Goal: Transaction & Acquisition: Book appointment/travel/reservation

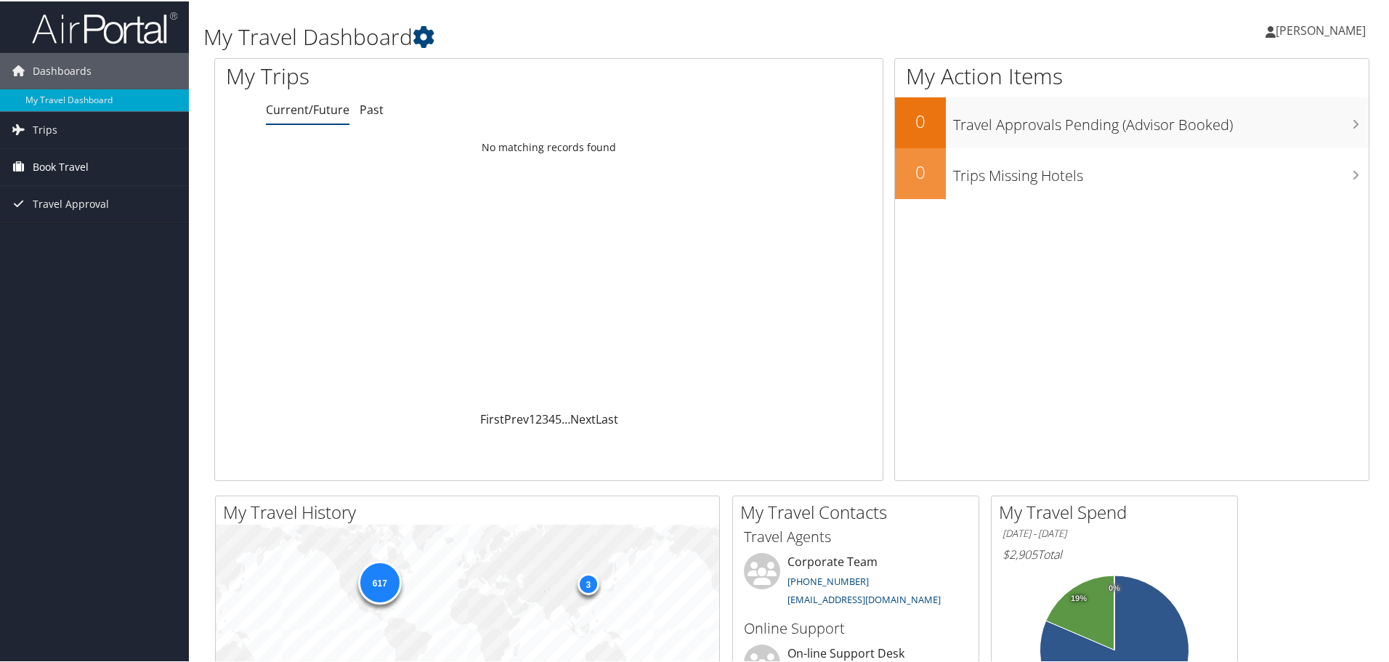
click at [52, 160] on span "Book Travel" at bounding box center [61, 165] width 56 height 36
click at [63, 233] on link "Book/Manage Online Trips" at bounding box center [94, 238] width 189 height 22
click at [68, 229] on link "Book/Manage Online Trips" at bounding box center [94, 238] width 189 height 22
